Goal: Information Seeking & Learning: Find contact information

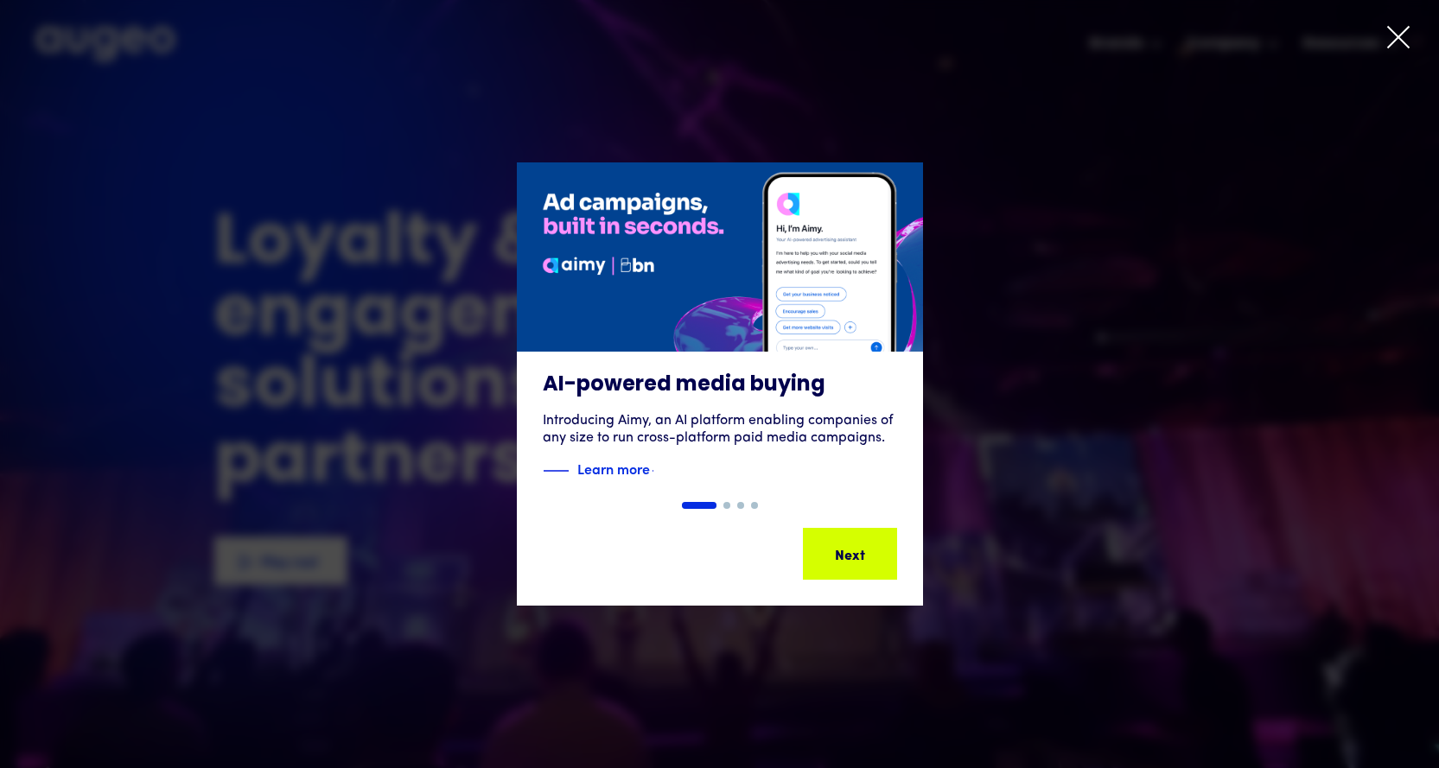
drag, startPoint x: 1394, startPoint y: 32, endPoint x: 1352, endPoint y: 2, distance: 51.3
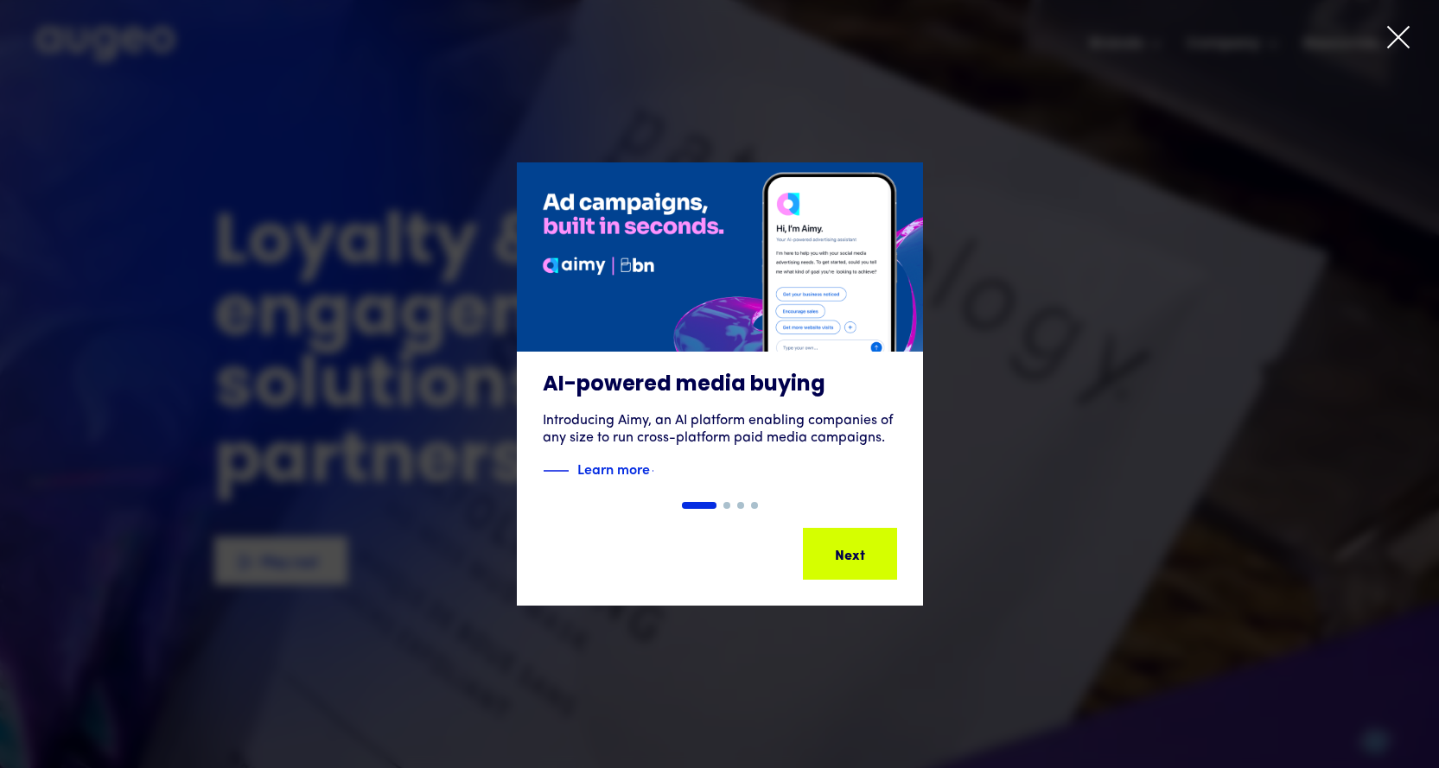
click at [1381, 18] on div "Slide 1 of 4. AI-powered media buying Introducing Aimy, an AI platform enabling…" at bounding box center [719, 384] width 1439 height 768
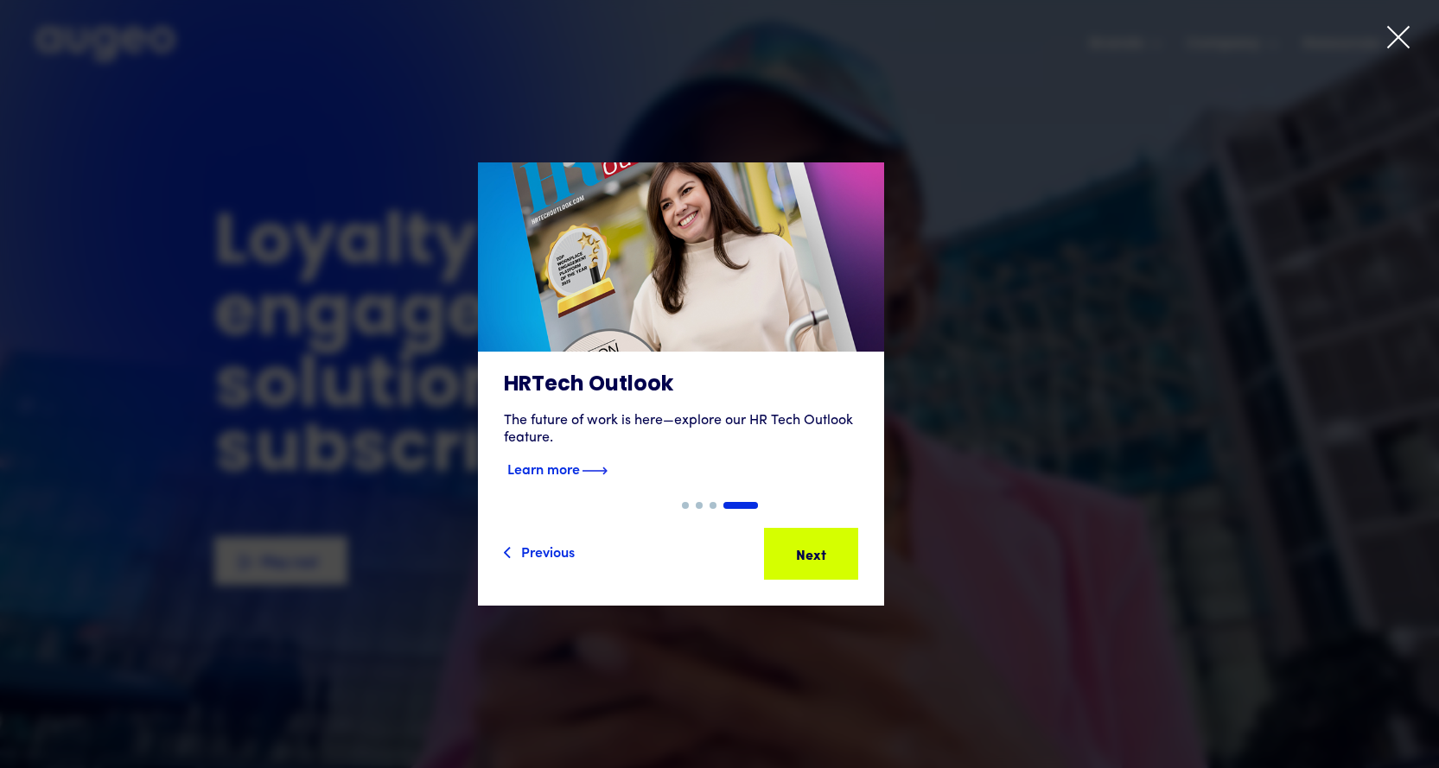
drag, startPoint x: 866, startPoint y: 562, endPoint x: 918, endPoint y: 452, distance: 122.1
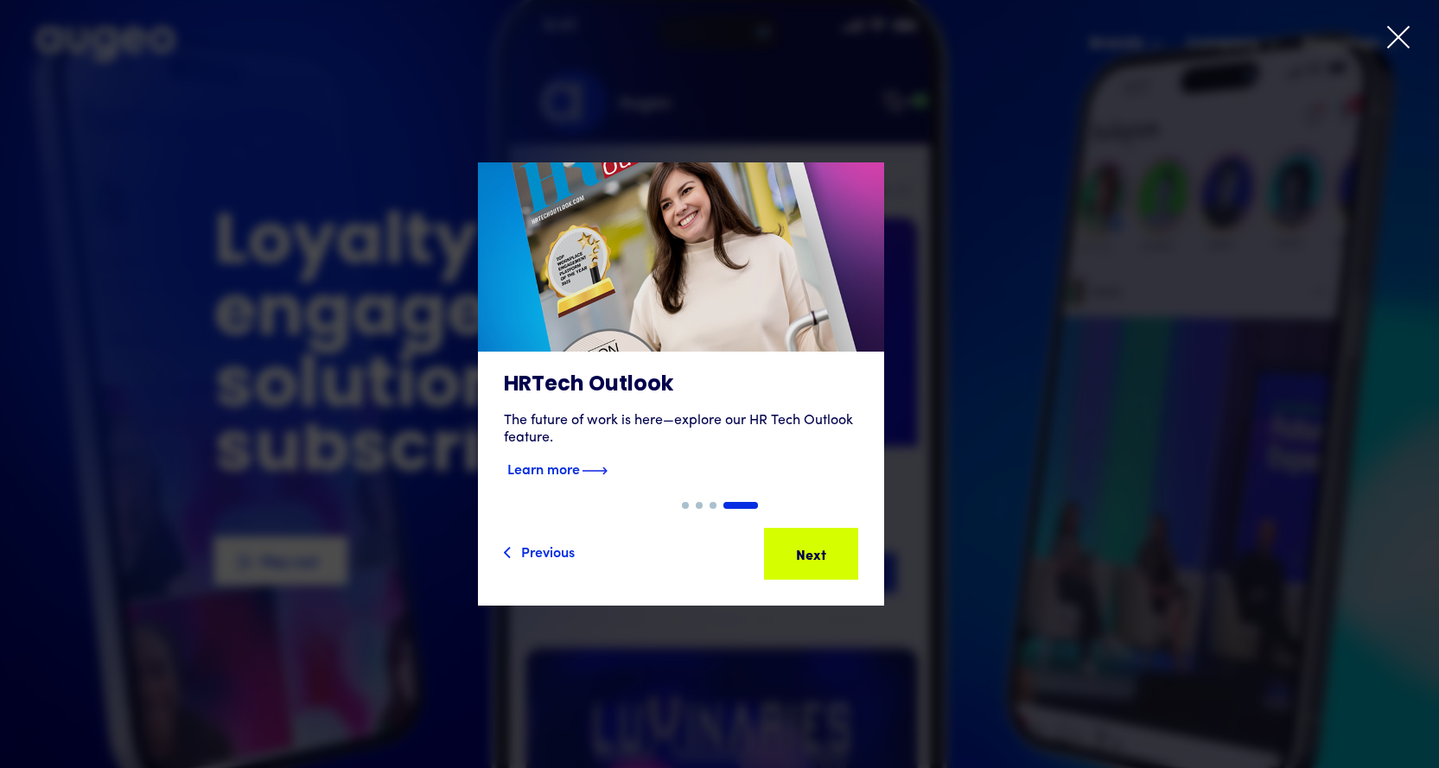
click at [853, 562] on div "Next" at bounding box center [838, 553] width 30 height 21
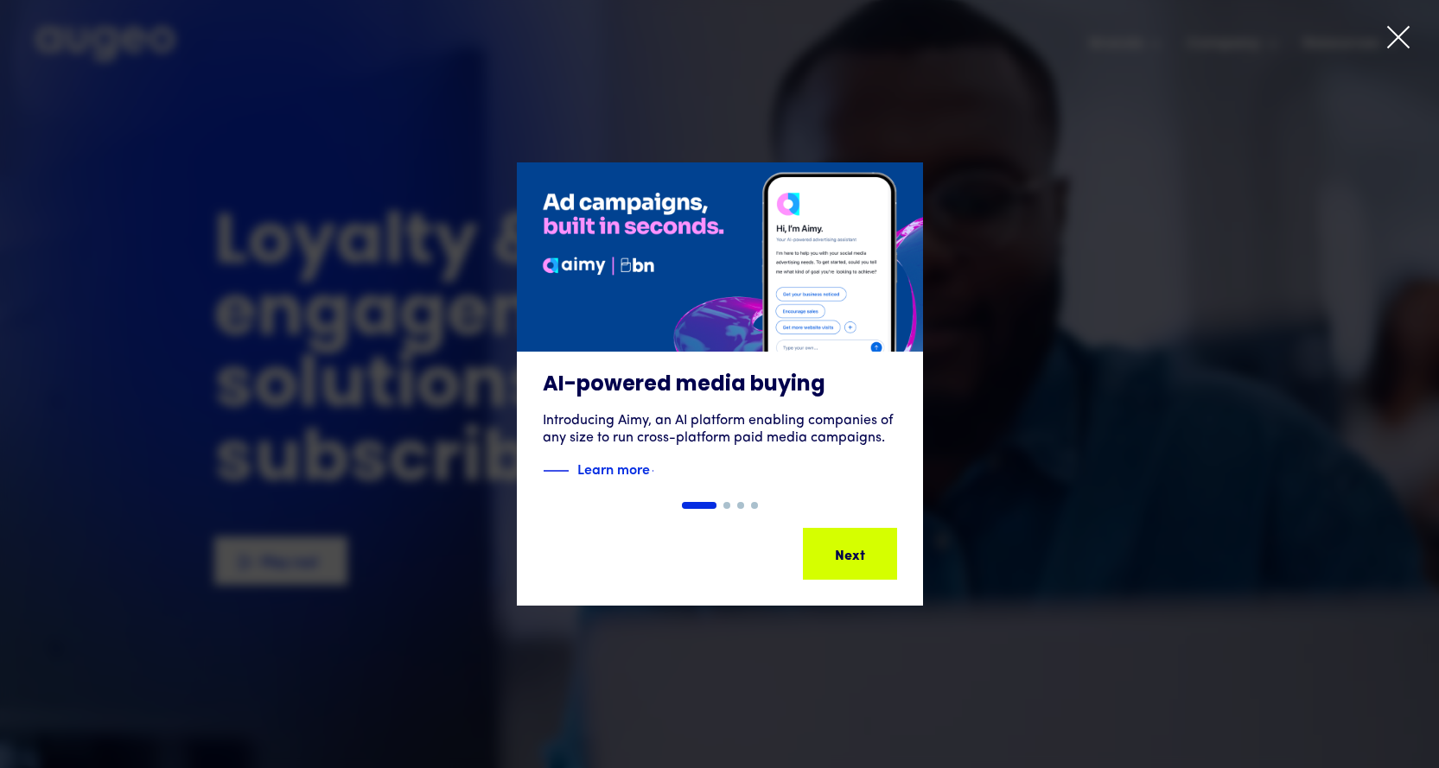
click at [1019, 411] on div "1 of 4" at bounding box center [719, 383] width 1439 height 443
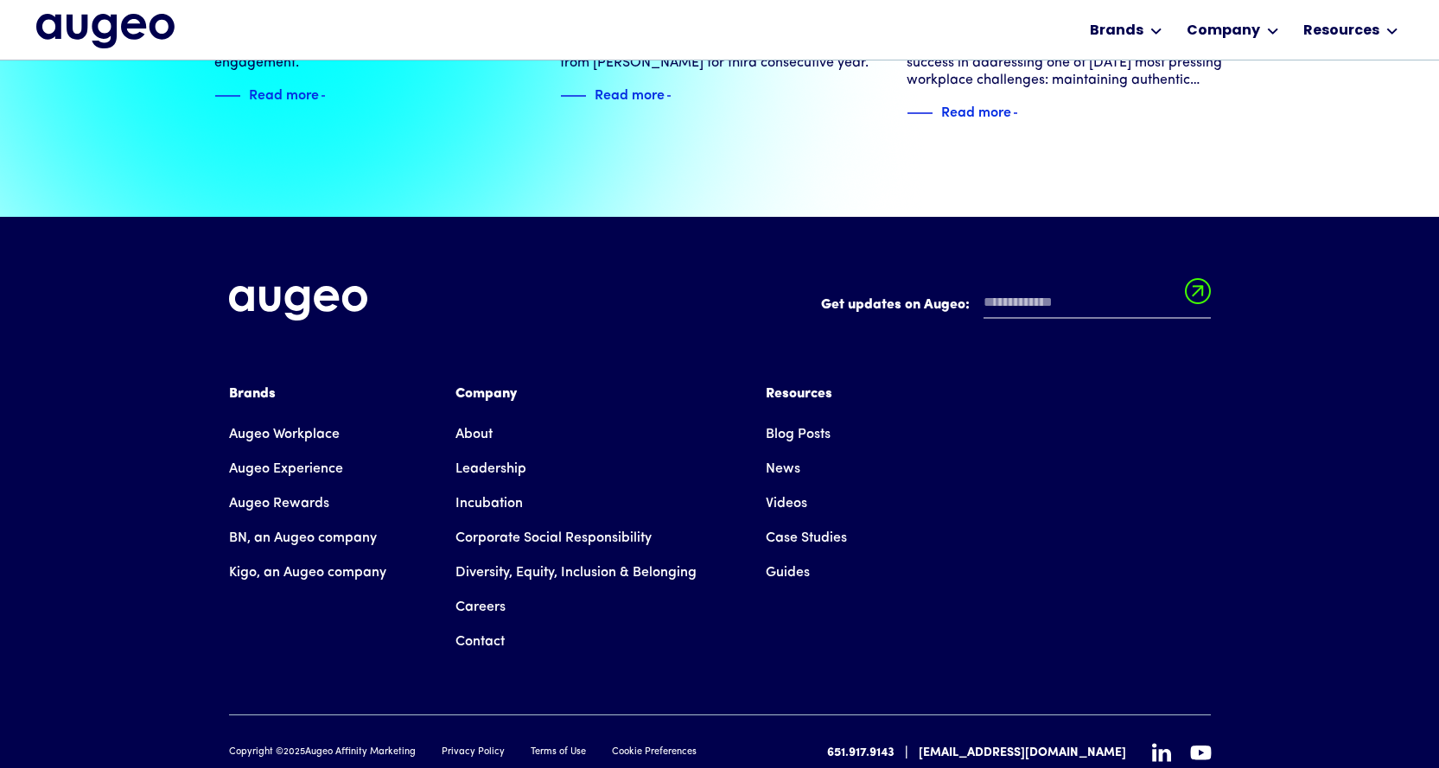
scroll to position [3919, 0]
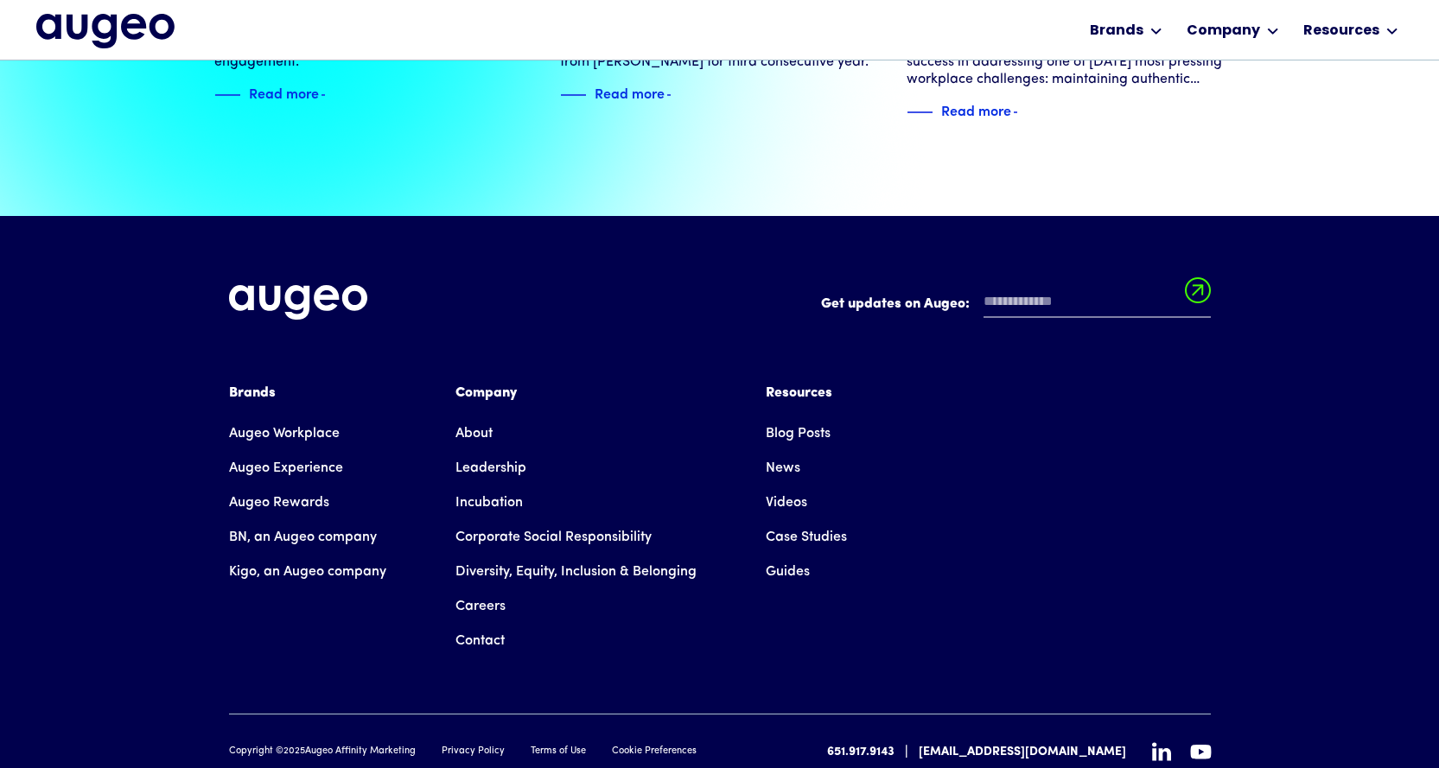
click at [477, 416] on link "About" at bounding box center [473, 433] width 37 height 35
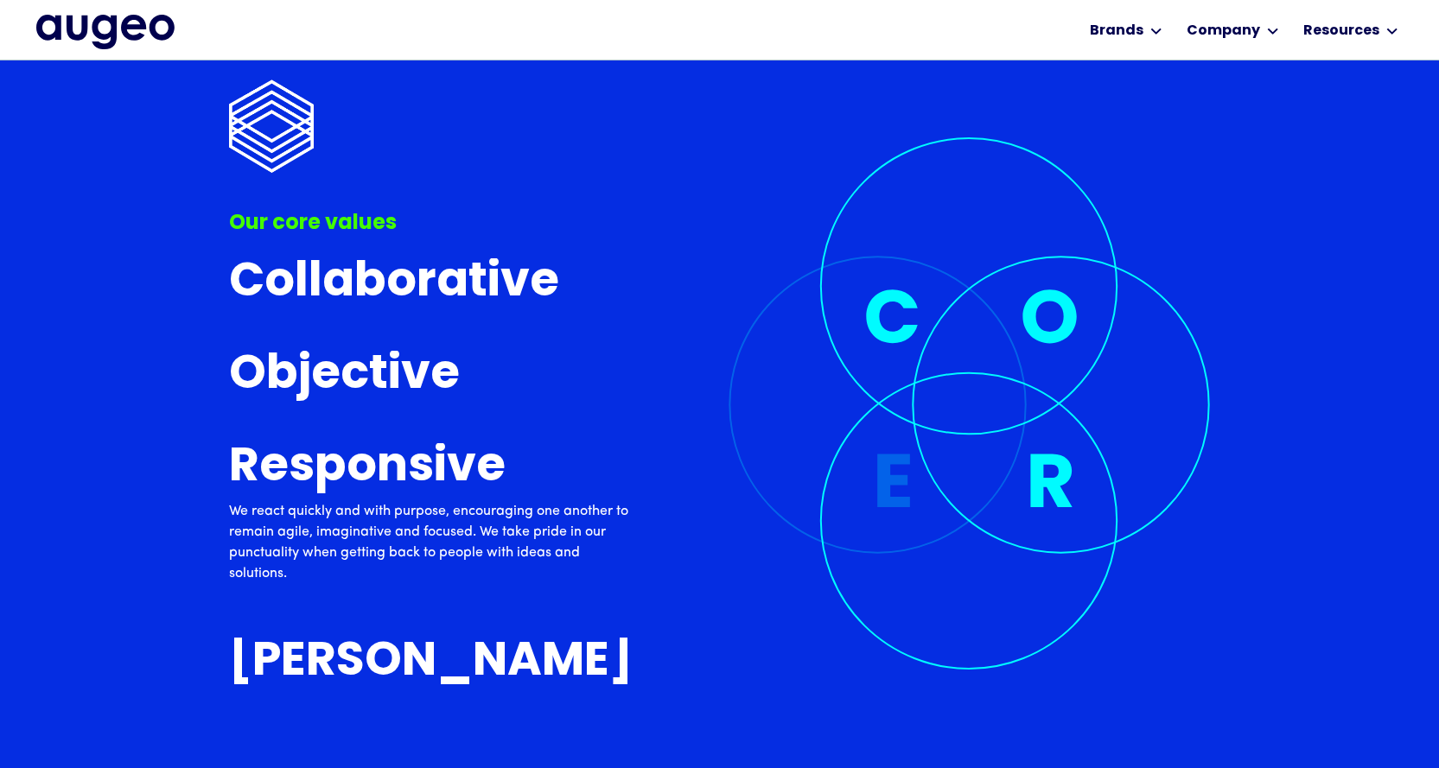
click at [91, 20] on img "home" at bounding box center [105, 32] width 138 height 35
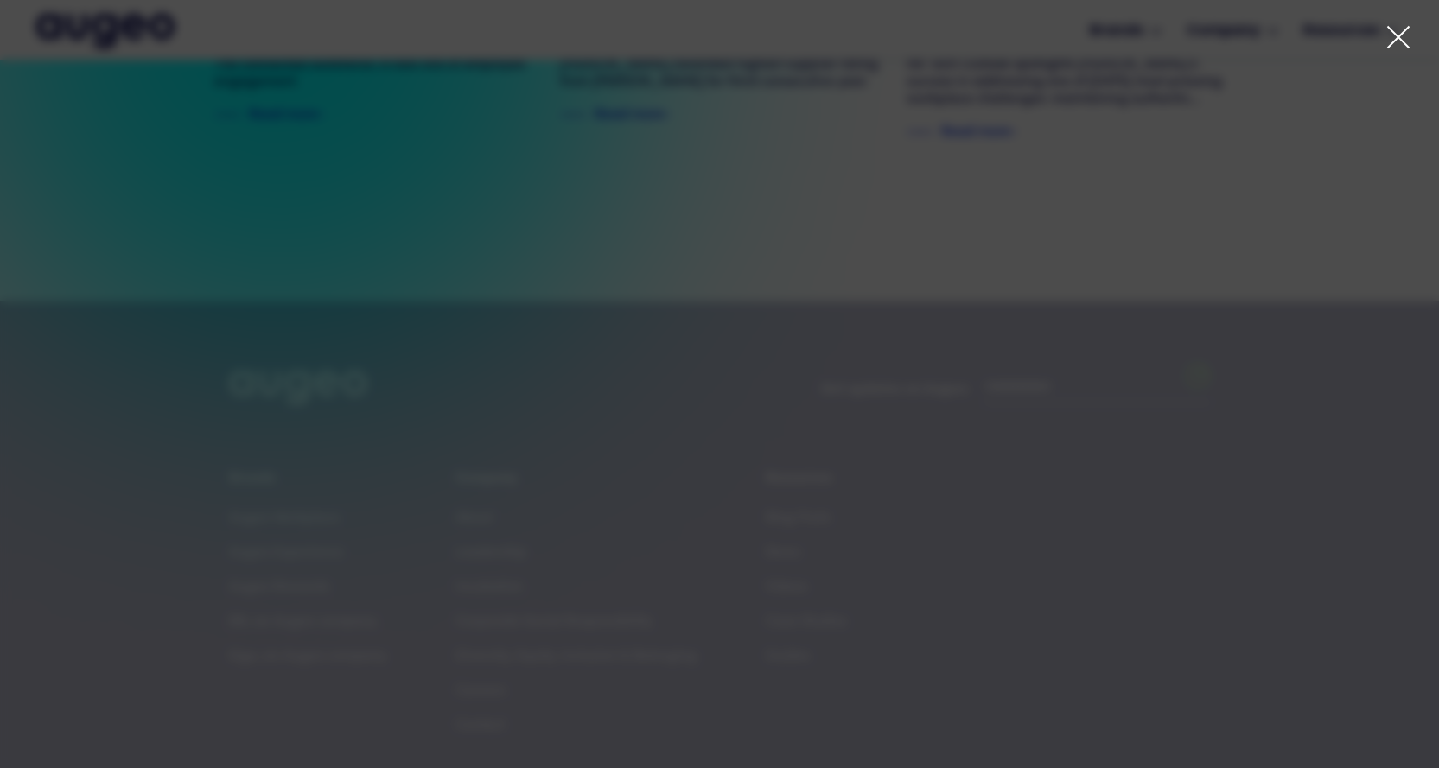
scroll to position [3931, 0]
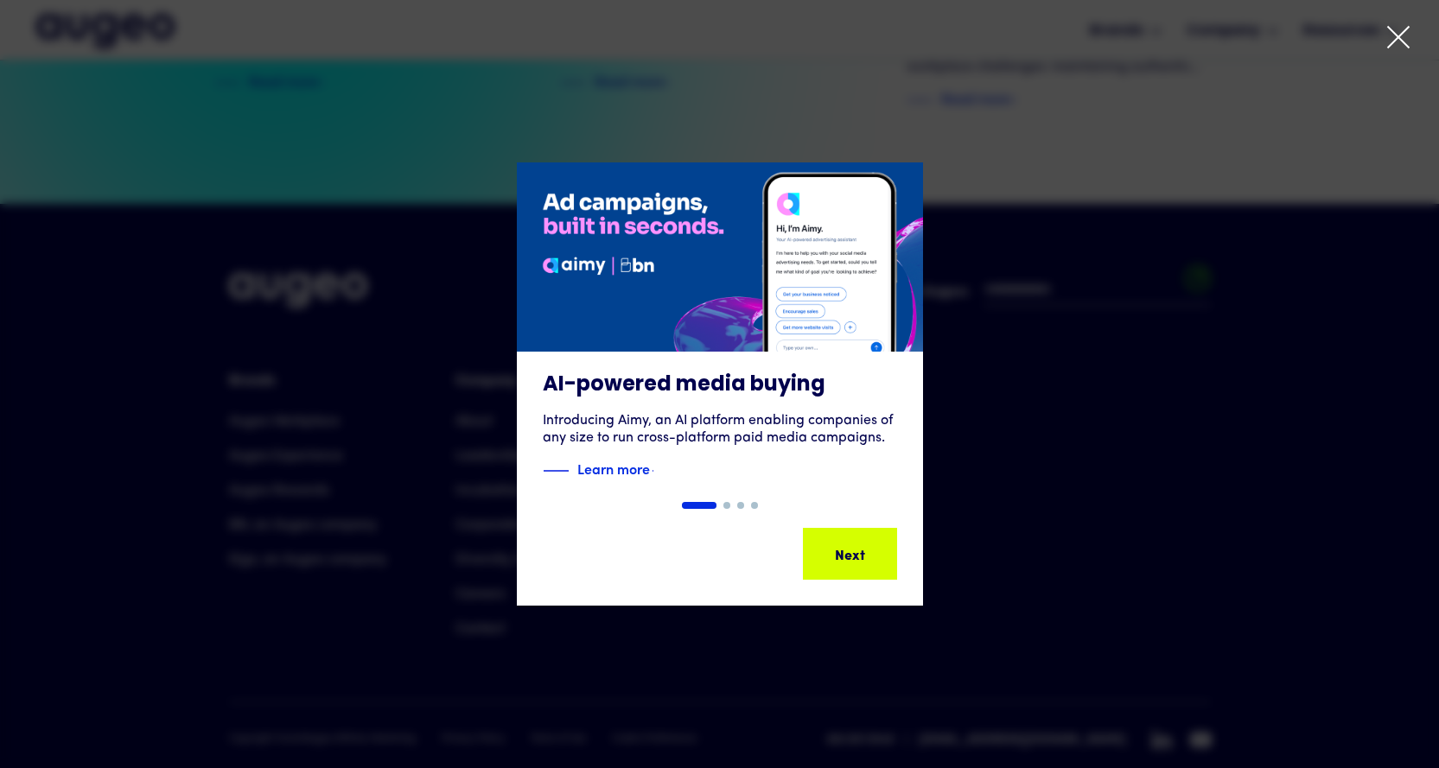
drag, startPoint x: 1156, startPoint y: 312, endPoint x: 1230, endPoint y: 137, distance: 190.5
click at [1158, 309] on div "1 of 4" at bounding box center [719, 383] width 1439 height 443
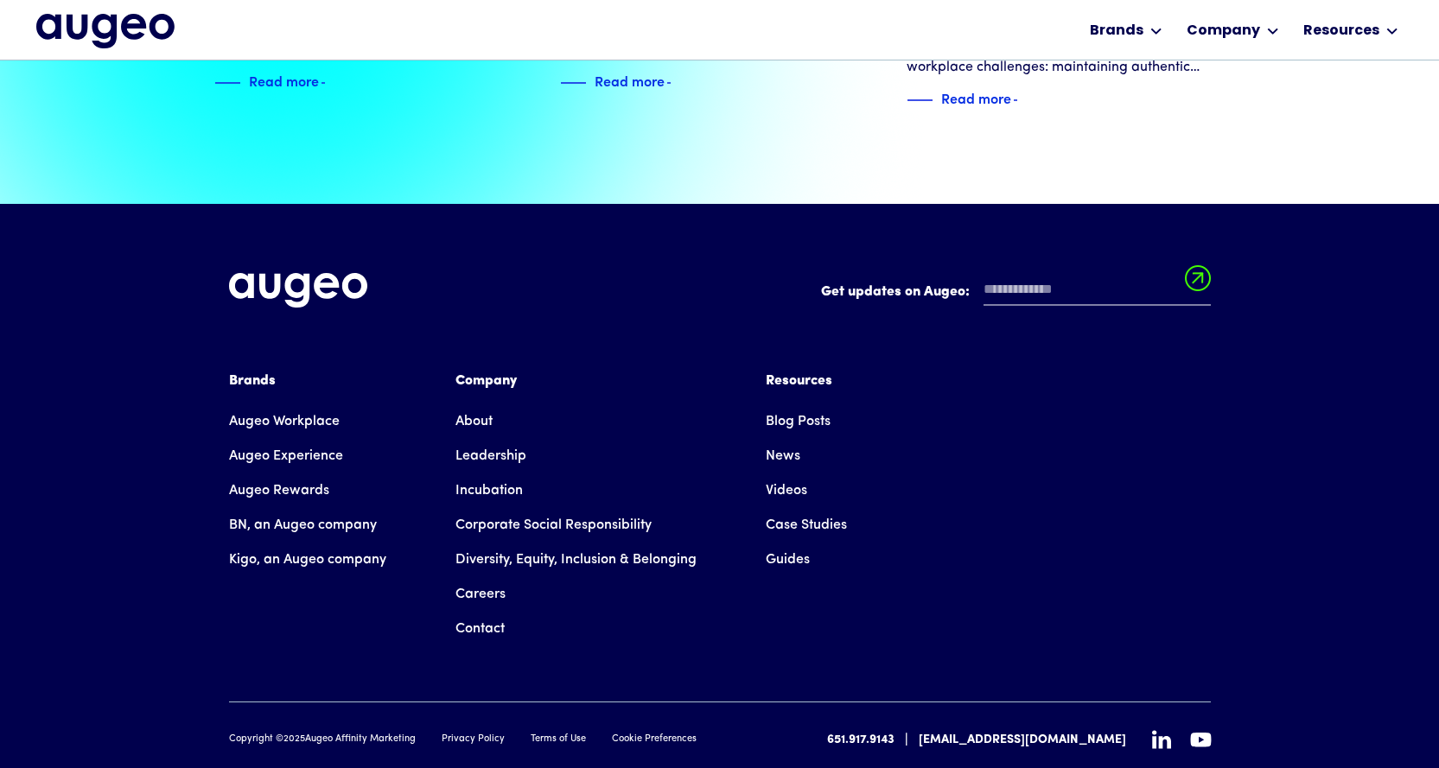
click at [470, 612] on link "Contact" at bounding box center [479, 629] width 49 height 35
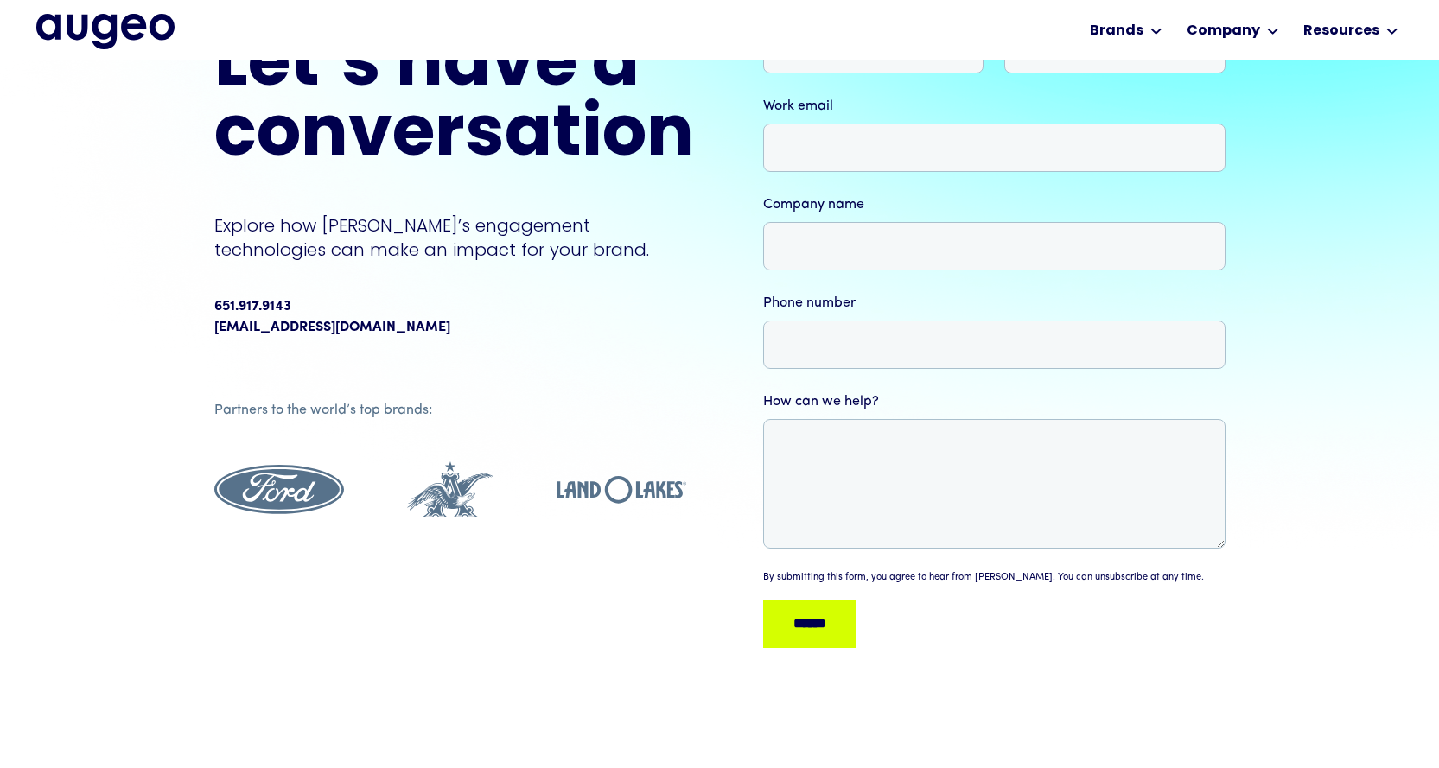
scroll to position [175, 0]
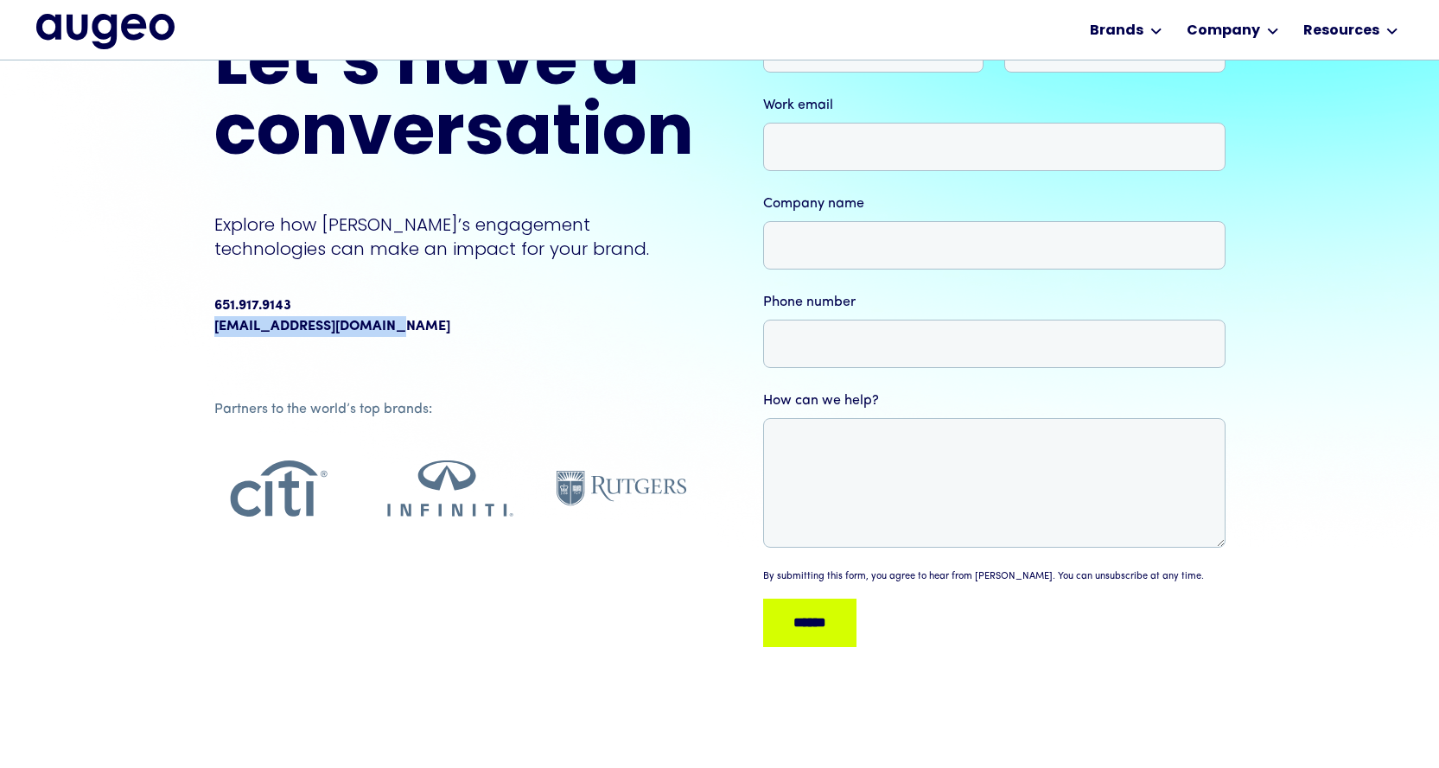
drag, startPoint x: 410, startPoint y: 327, endPoint x: 209, endPoint y: 327, distance: 201.3
click at [212, 325] on div "Contact us Let’s have a conversation Explore how Augeo’s engagement technologie…" at bounding box center [719, 328] width 1439 height 884
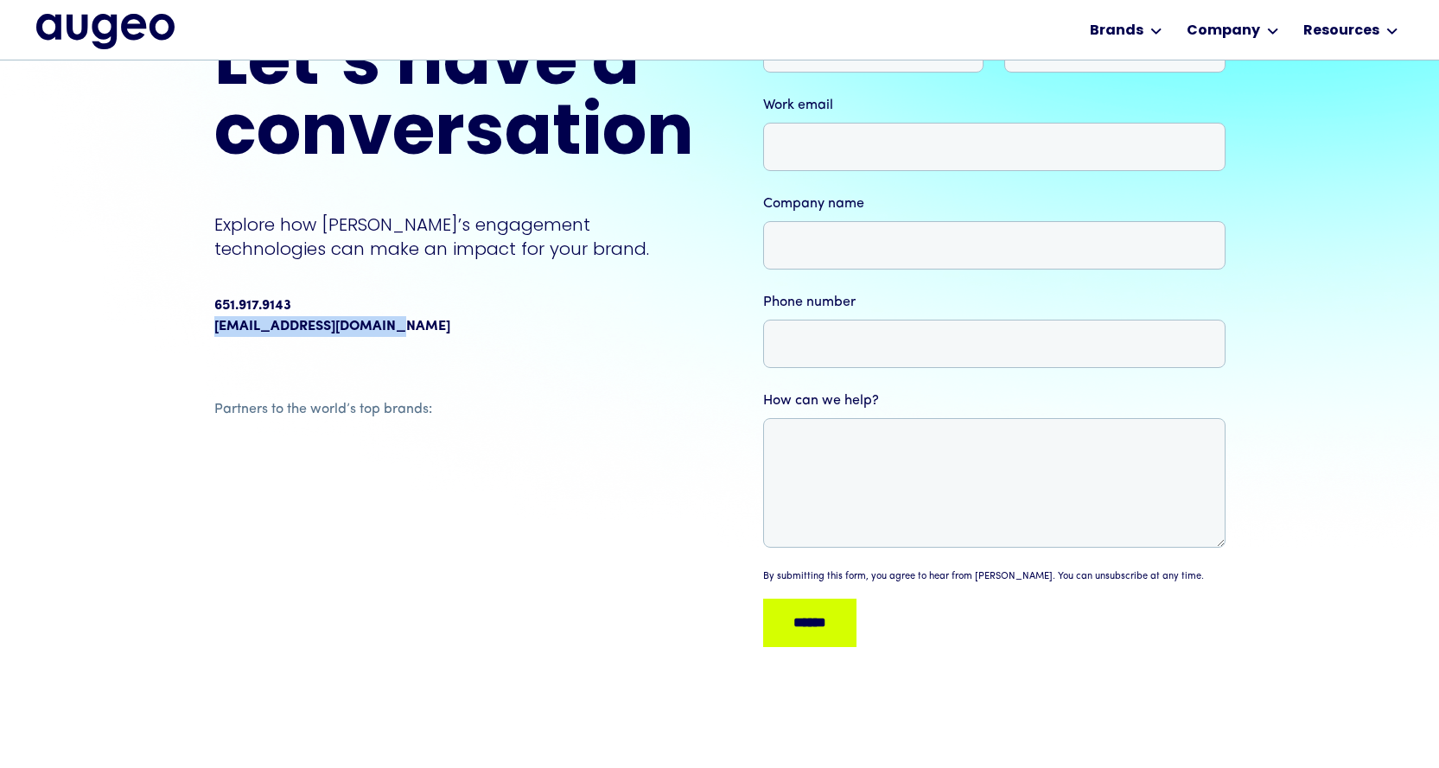
copy link "[EMAIL_ADDRESS][DOMAIN_NAME]"
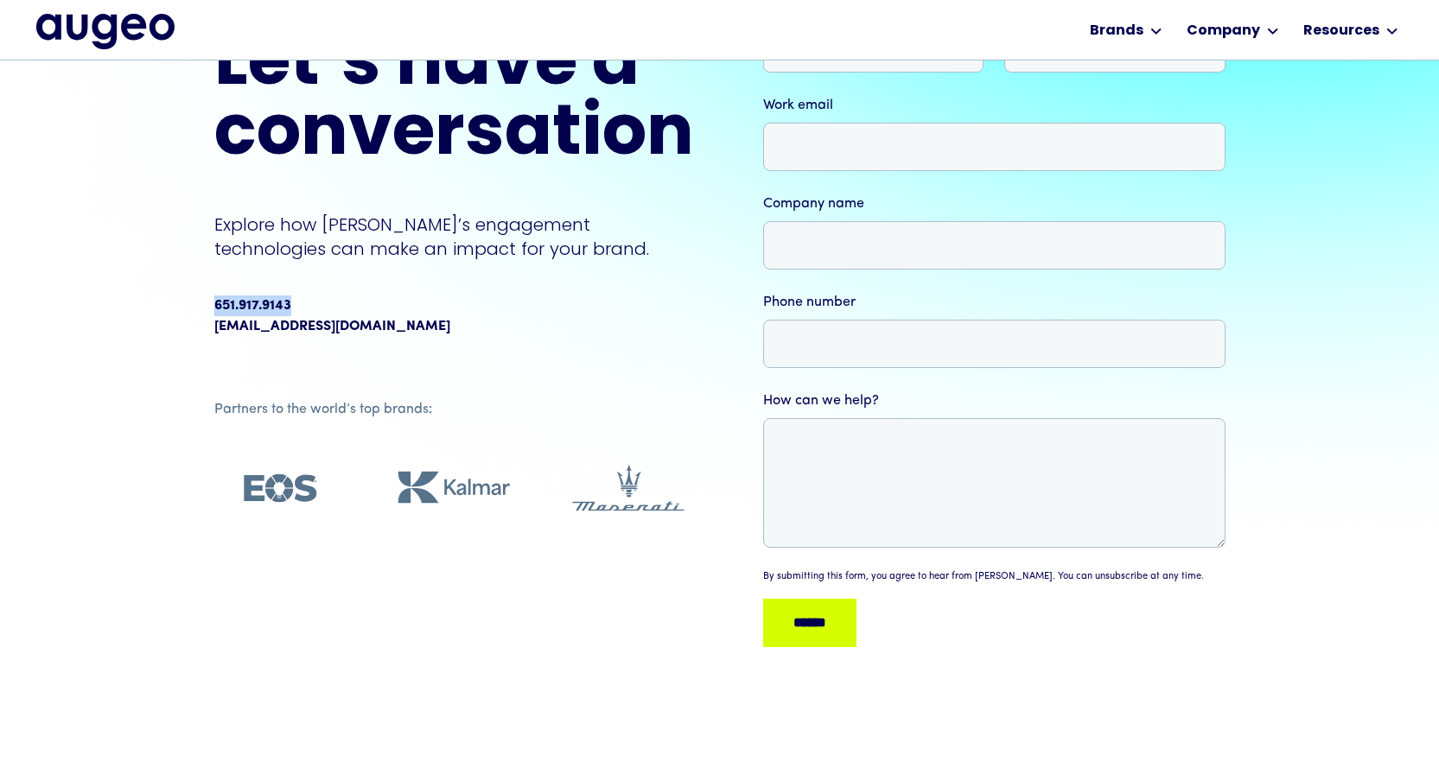
drag, startPoint x: 305, startPoint y: 307, endPoint x: 195, endPoint y: 304, distance: 109.8
click at [200, 303] on div "Contact us Let’s have a conversation Explore how Augeo’s engagement technologie…" at bounding box center [719, 328] width 1439 height 884
copy div "651.917.9143"
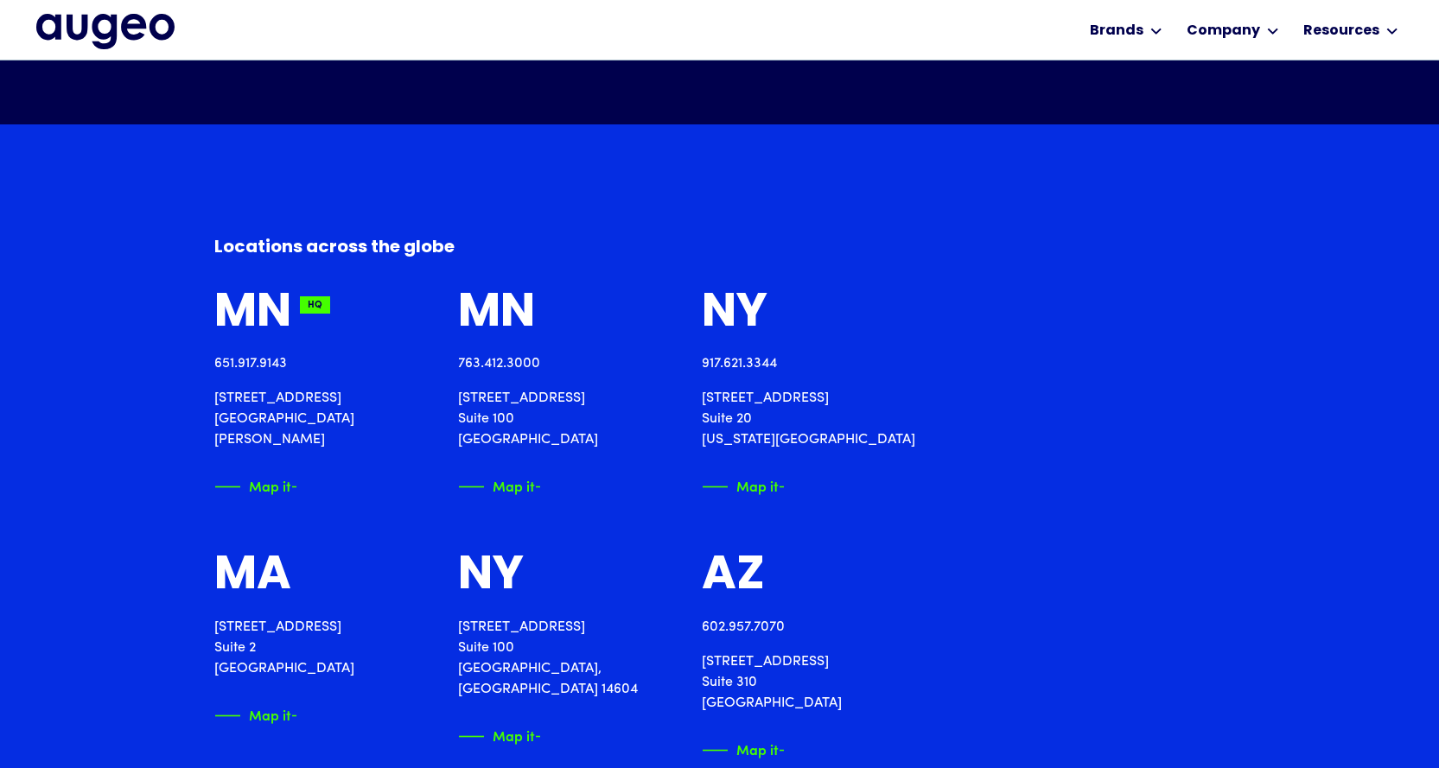
scroll to position [1829, 0]
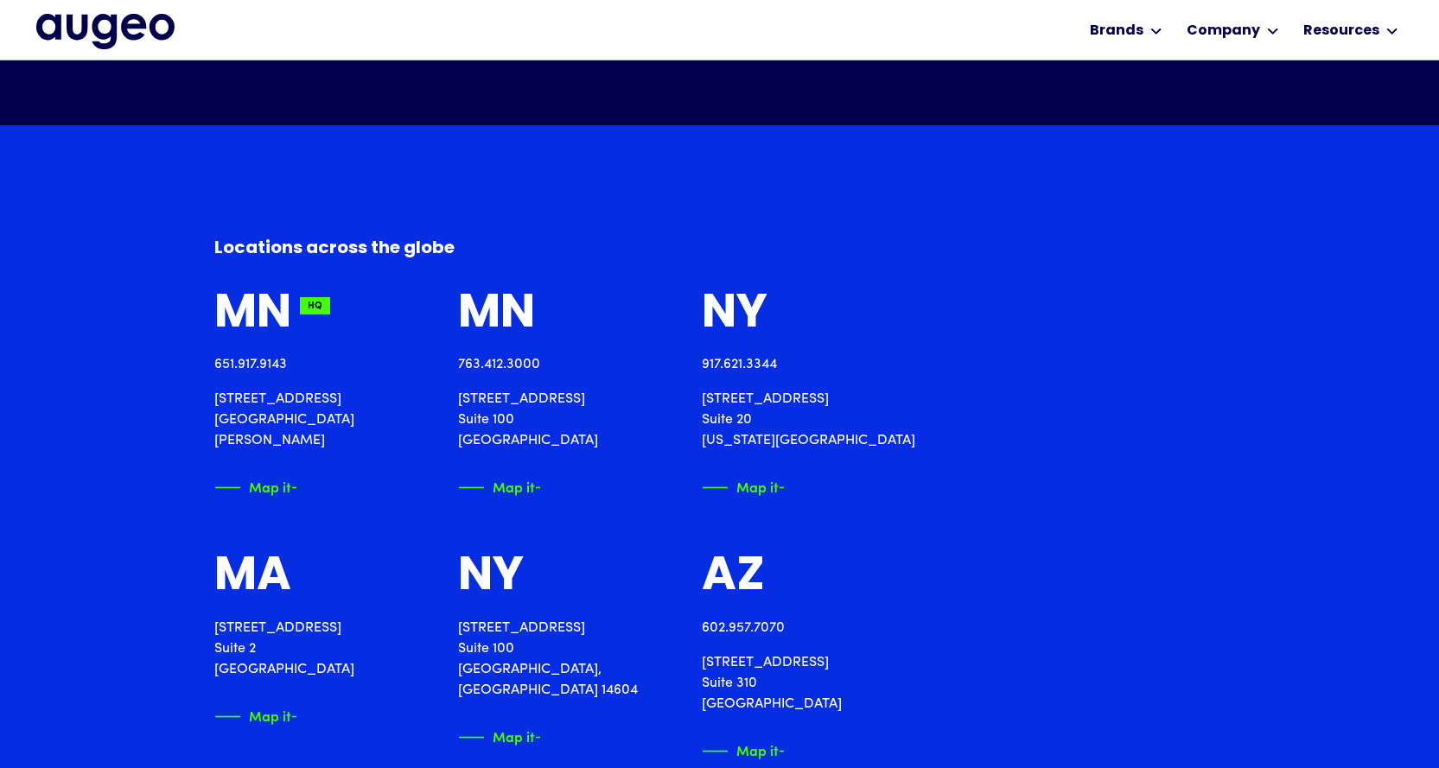
drag, startPoint x: 1057, startPoint y: 400, endPoint x: 914, endPoint y: 397, distance: 142.6
click at [914, 397] on div "MN HQ 651.917.9143 2561 Territorial Road St. Paul, MN 55114 Map it MN HQ 763.41…" at bounding box center [719, 780] width 1011 height 983
copy p "400 Madison Avenue"
drag, startPoint x: 973, startPoint y: 416, endPoint x: 911, endPoint y: 416, distance: 62.2
click at [911, 416] on div "MN HQ 651.917.9143 2561 Territorial Road St. Paul, MN 55114 Map it MN HQ 763.41…" at bounding box center [719, 780] width 1011 height 983
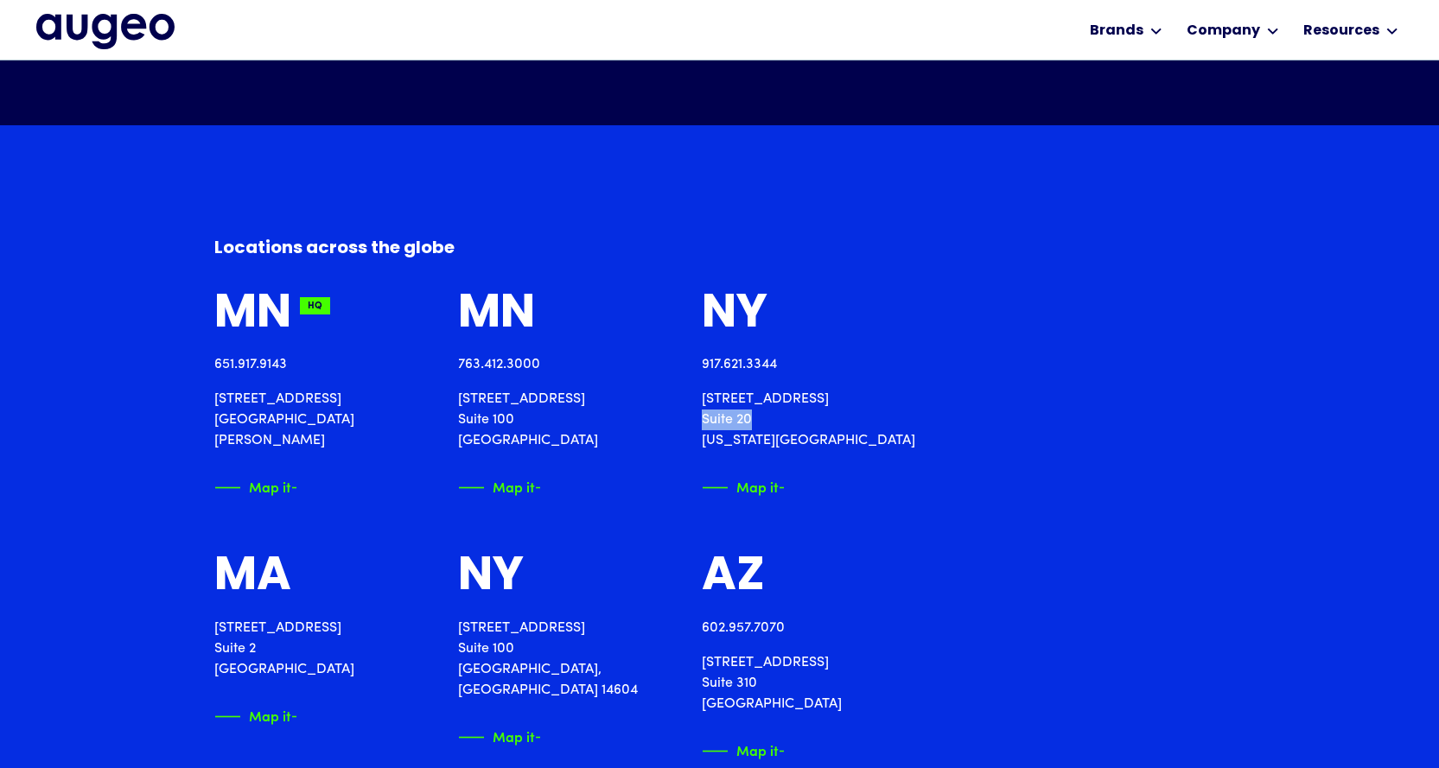
copy p "Suite 20"
drag, startPoint x: 1041, startPoint y: 439, endPoint x: 1004, endPoint y: 440, distance: 37.2
click at [915, 440] on p "400 Madison Avenue Suite 20 New York, NY 10017" at bounding box center [808, 420] width 213 height 62
click at [1057, 475] on div "MN HQ 651.917.9143 2561 Territorial Road St. Paul, MN 55114 Map it MN HQ 763.41…" at bounding box center [719, 780] width 1011 height 983
click at [915, 440] on p "400 Madison Avenue Suite 20 New York, NY 10017" at bounding box center [808, 420] width 213 height 62
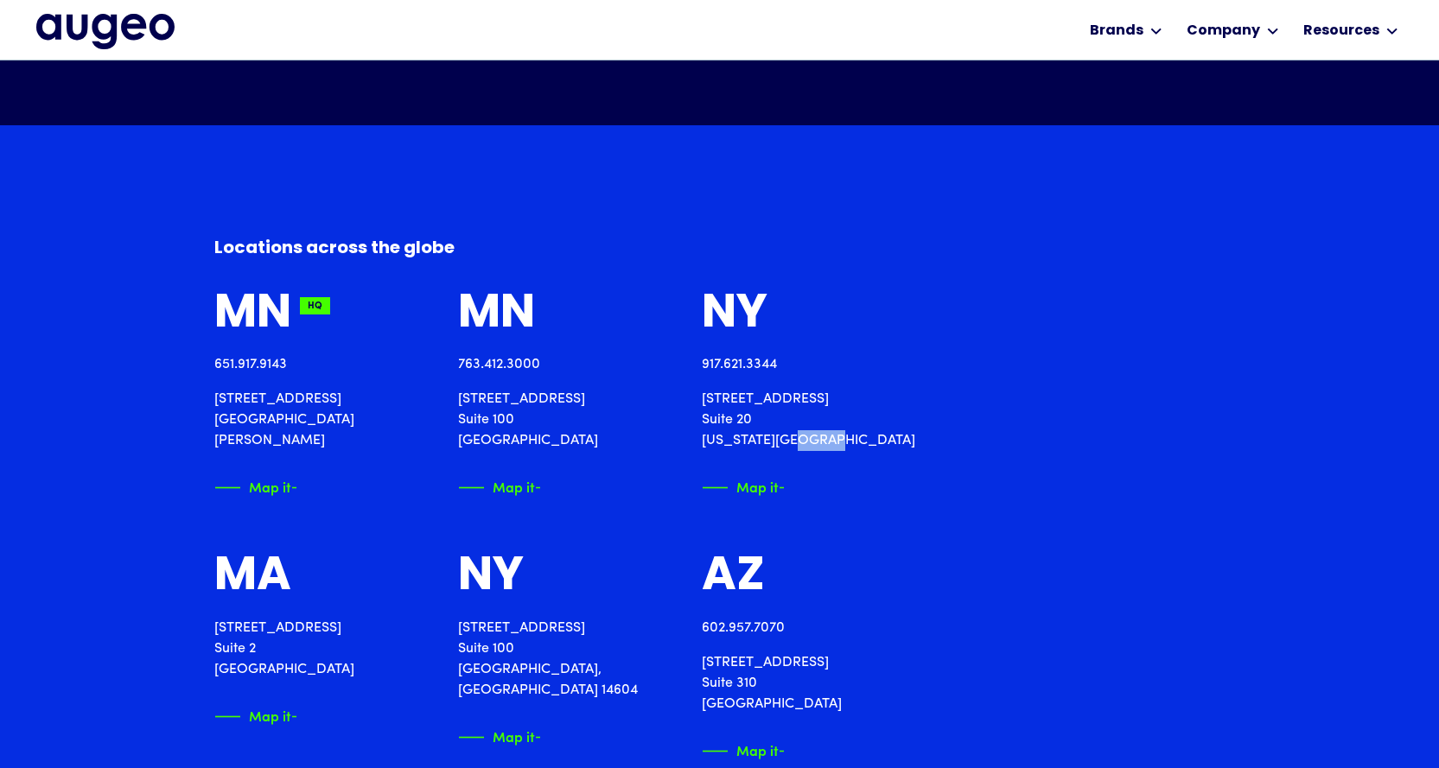
click at [915, 440] on p "400 Madison Avenue Suite 20 New York, NY 10017" at bounding box center [808, 420] width 213 height 62
copy p "10017"
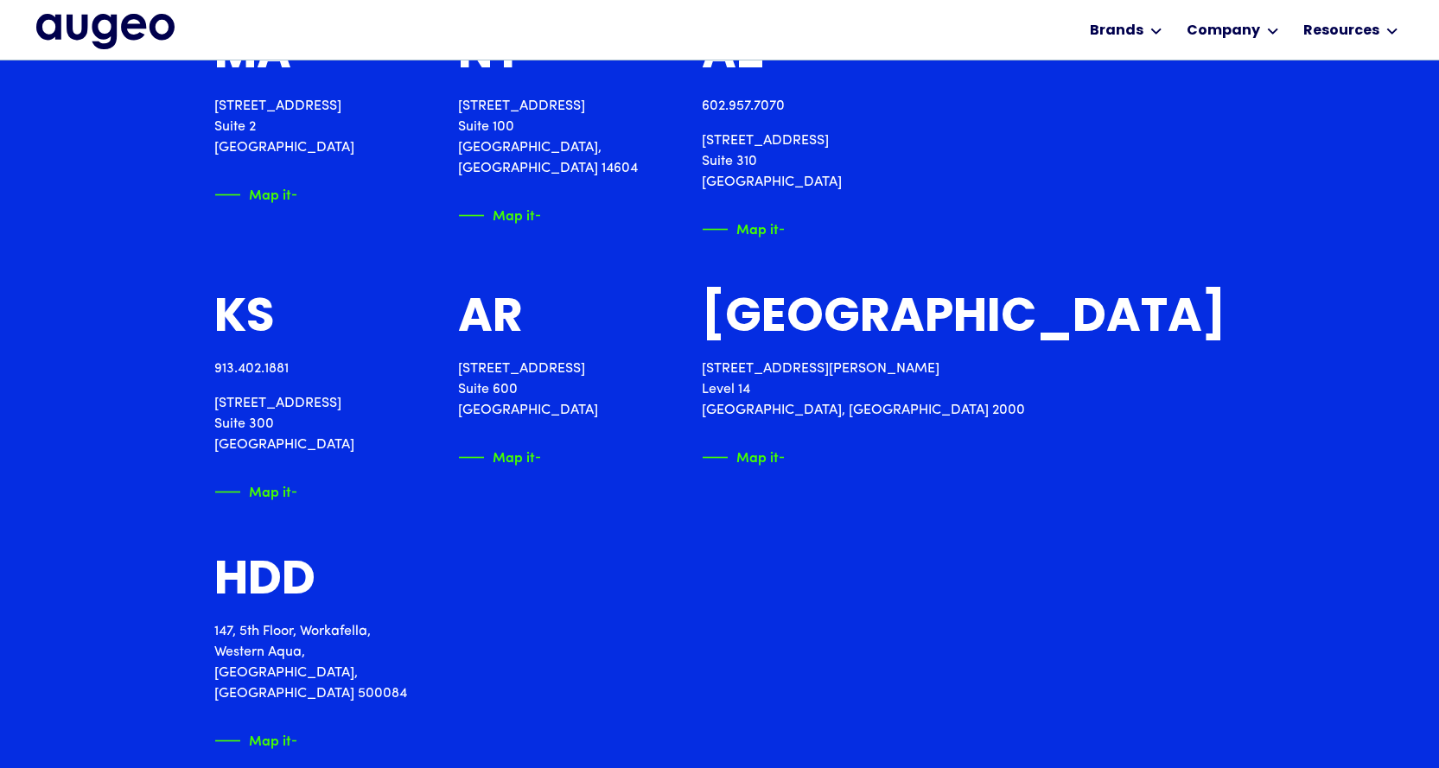
scroll to position [2352, 0]
